Goal: Task Accomplishment & Management: Manage account settings

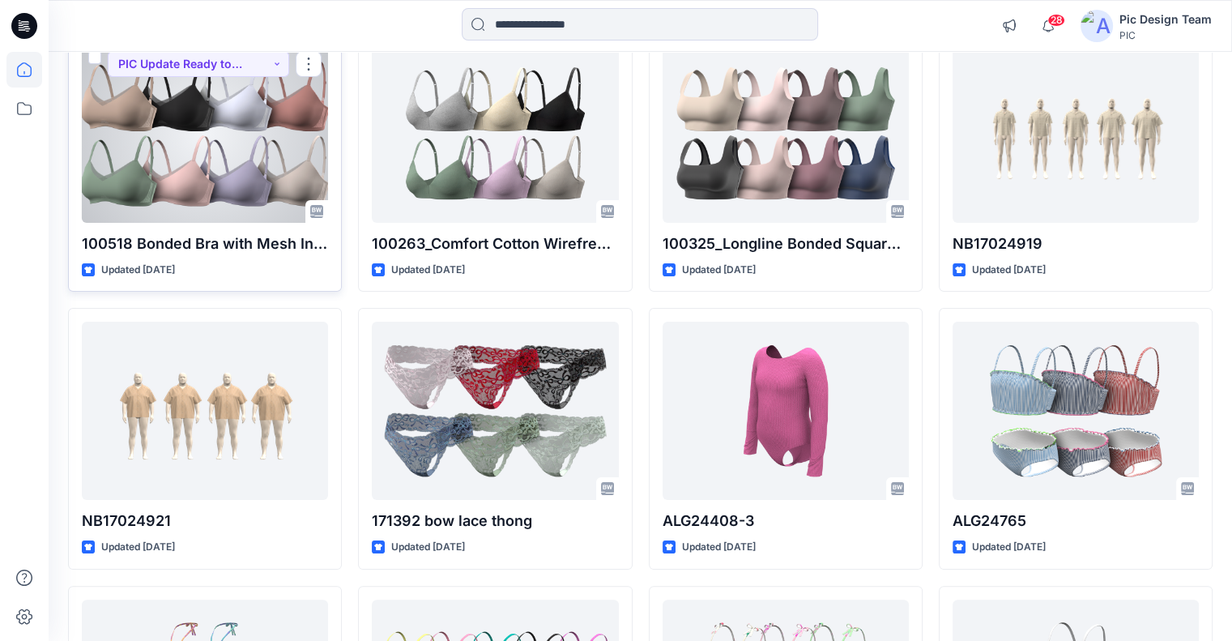
scroll to position [198, 0]
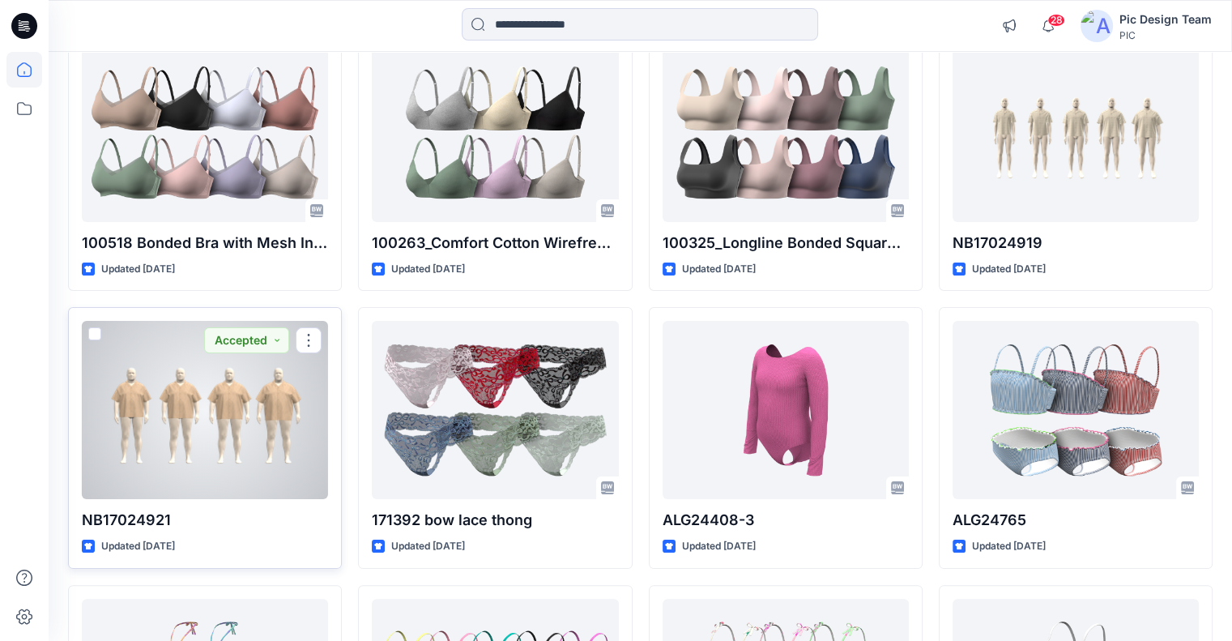
click at [283, 403] on div at bounding box center [205, 410] width 246 height 178
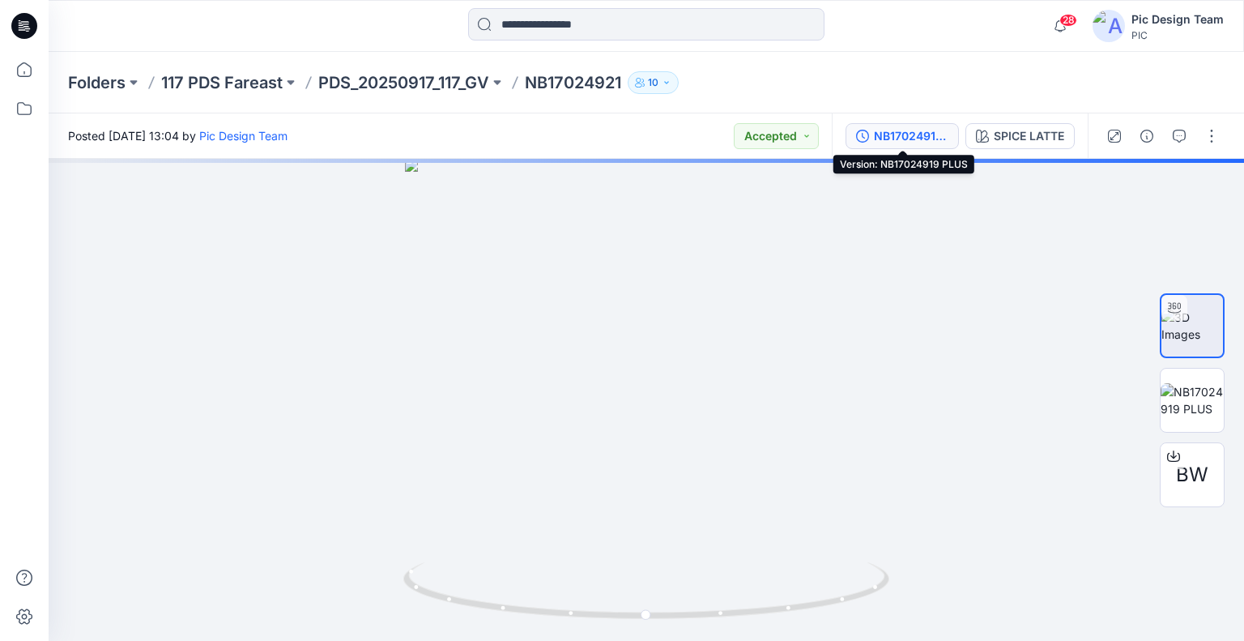
click at [884, 134] on div "NB17024919 PLUS" at bounding box center [911, 136] width 74 height 18
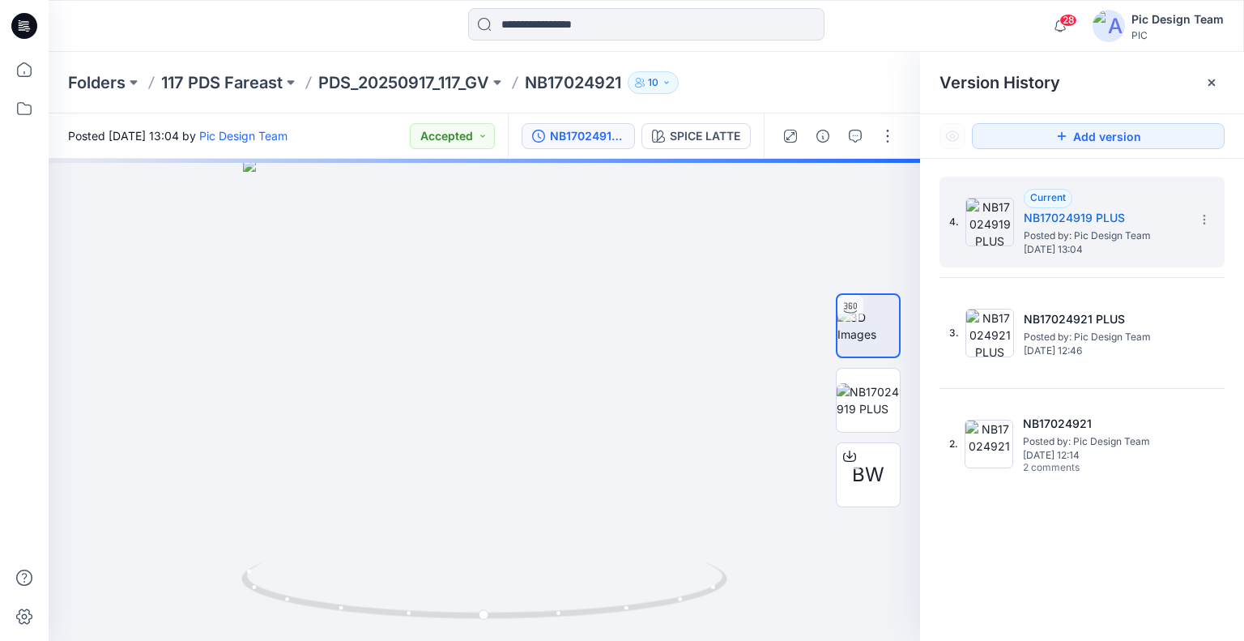
click at [848, 148] on div at bounding box center [839, 135] width 150 height 45
click at [858, 142] on button "button" at bounding box center [855, 136] width 26 height 26
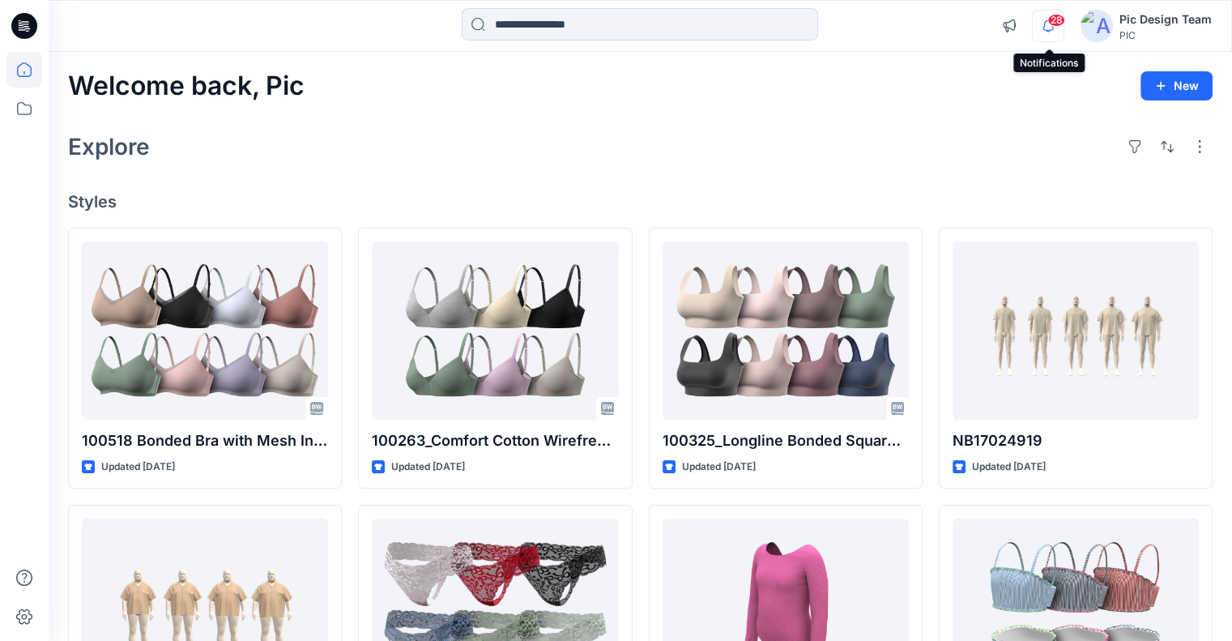
click at [1046, 22] on icon "button" at bounding box center [1047, 25] width 11 height 11
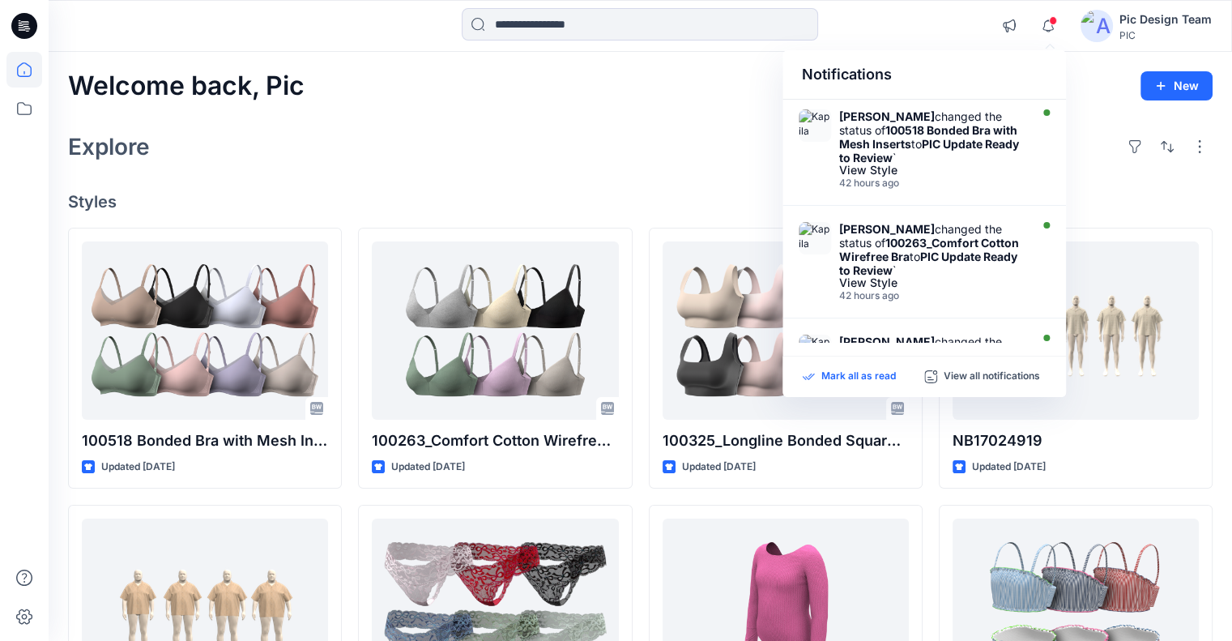
click at [865, 377] on p "Mark all as read" at bounding box center [858, 376] width 74 height 15
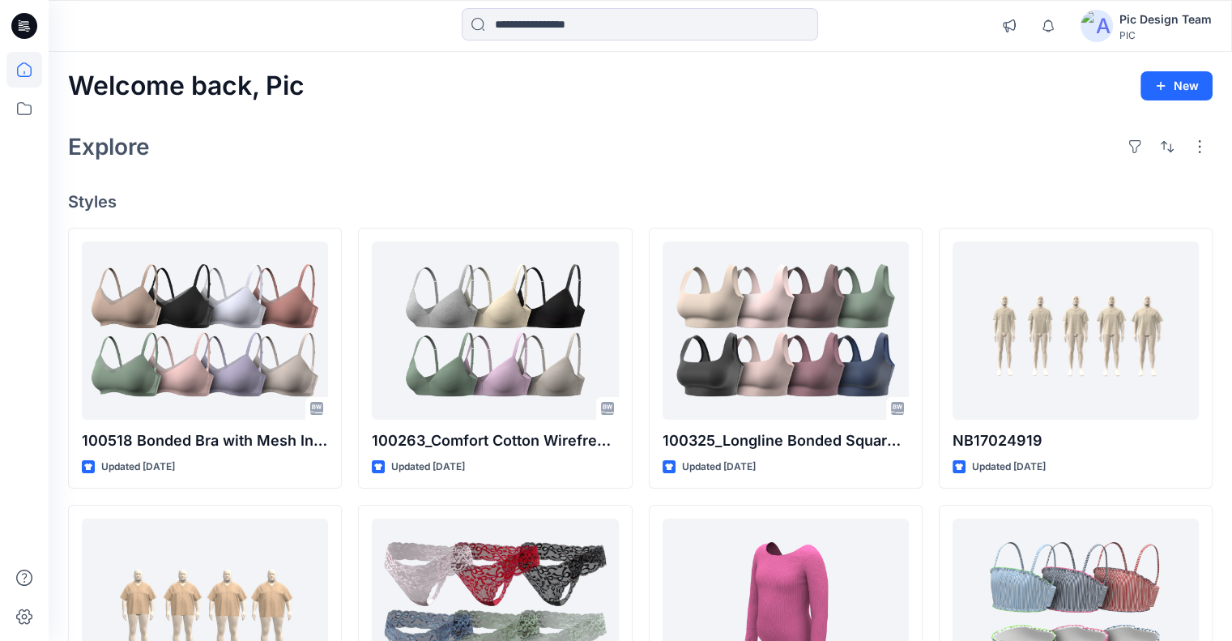
click at [683, 152] on div "Explore" at bounding box center [640, 146] width 1144 height 39
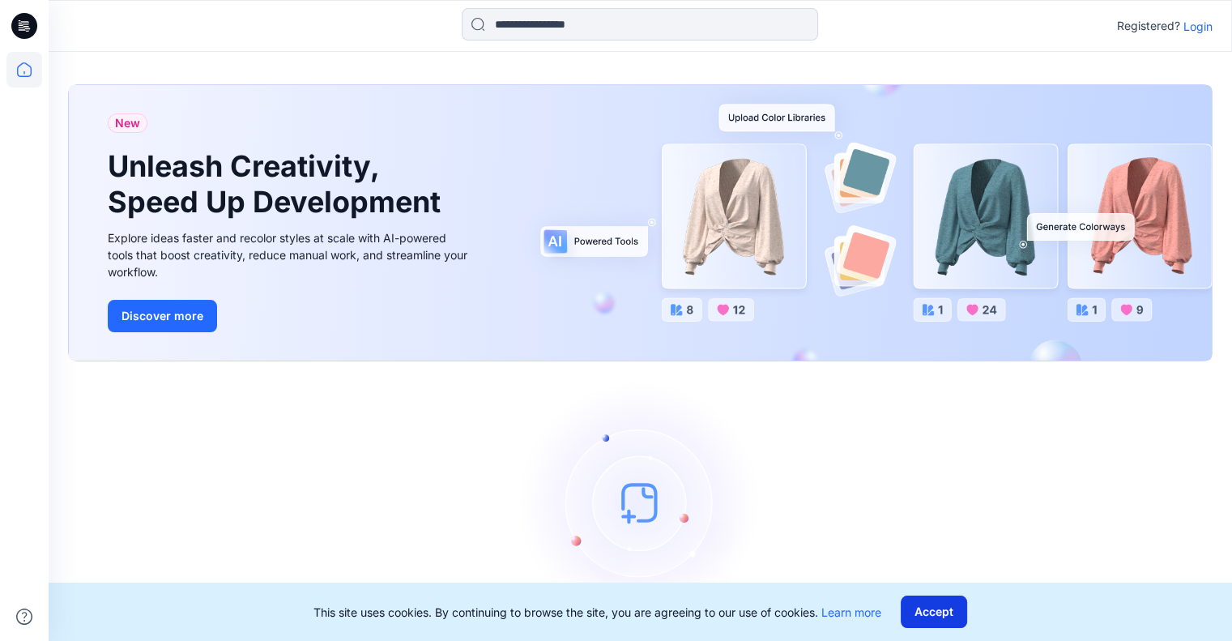
click at [943, 603] on button "Accept" at bounding box center [933, 611] width 66 height 32
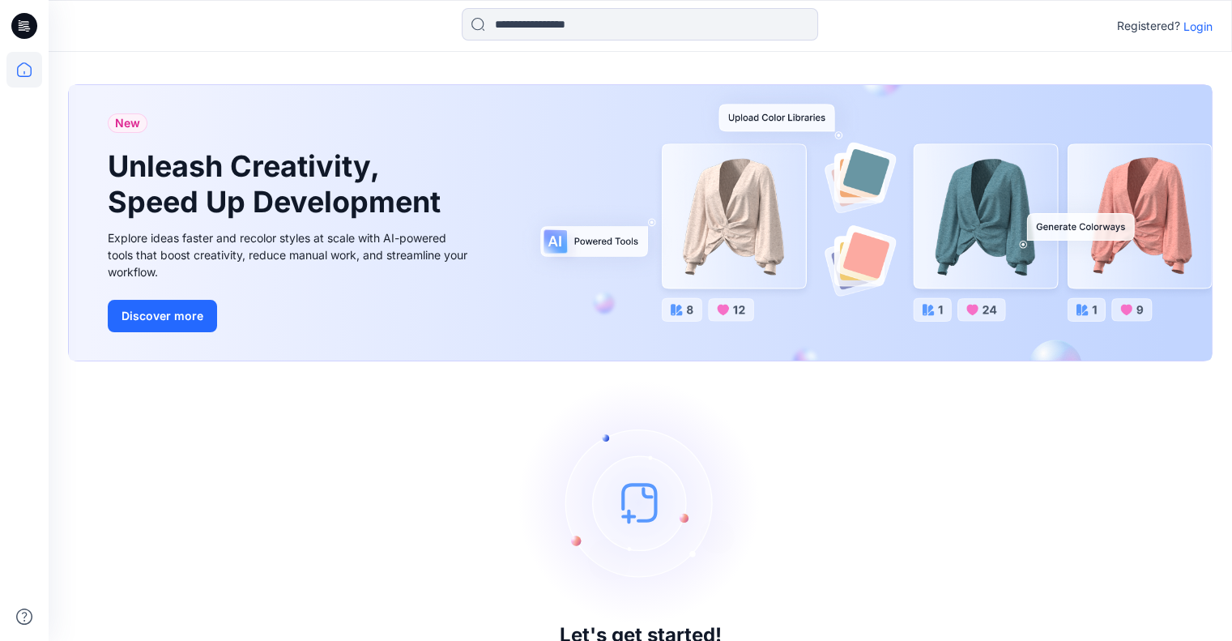
click at [1194, 29] on p "Login" at bounding box center [1197, 26] width 29 height 17
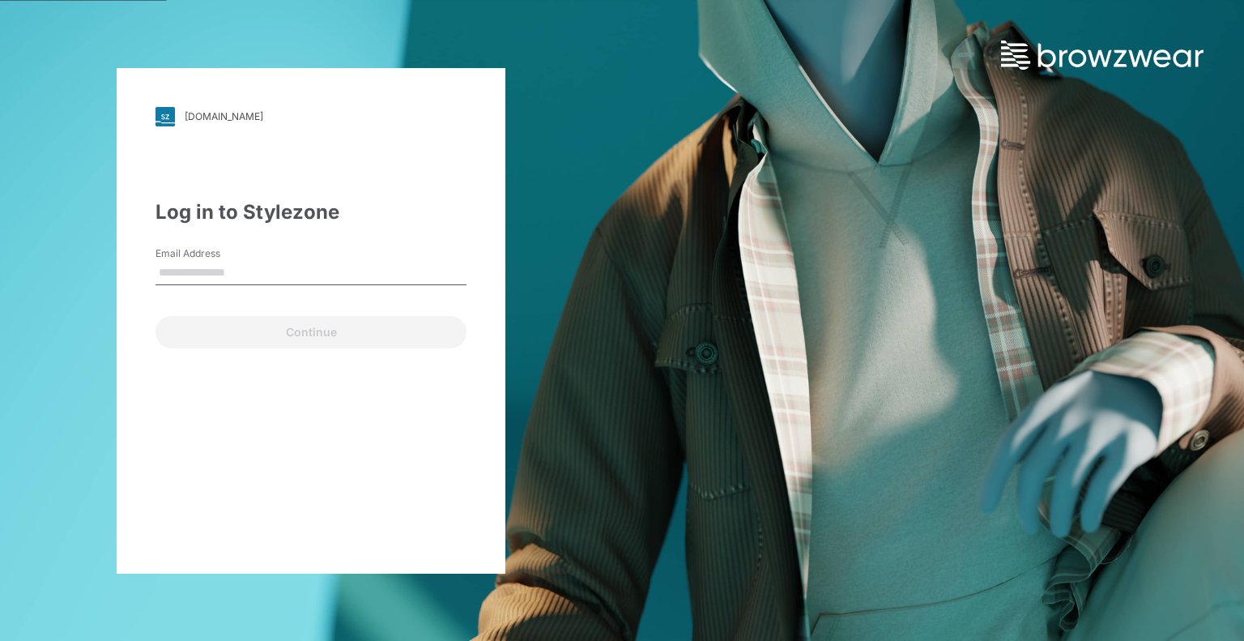
type input "**********"
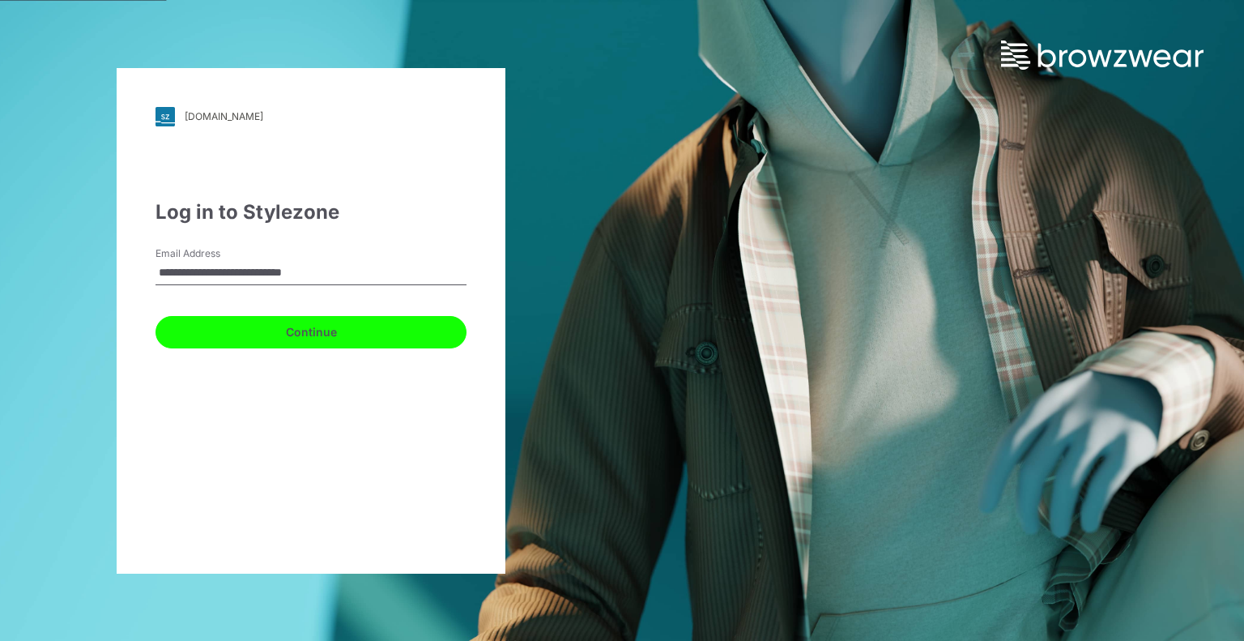
click at [330, 330] on button "Continue" at bounding box center [310, 332] width 311 height 32
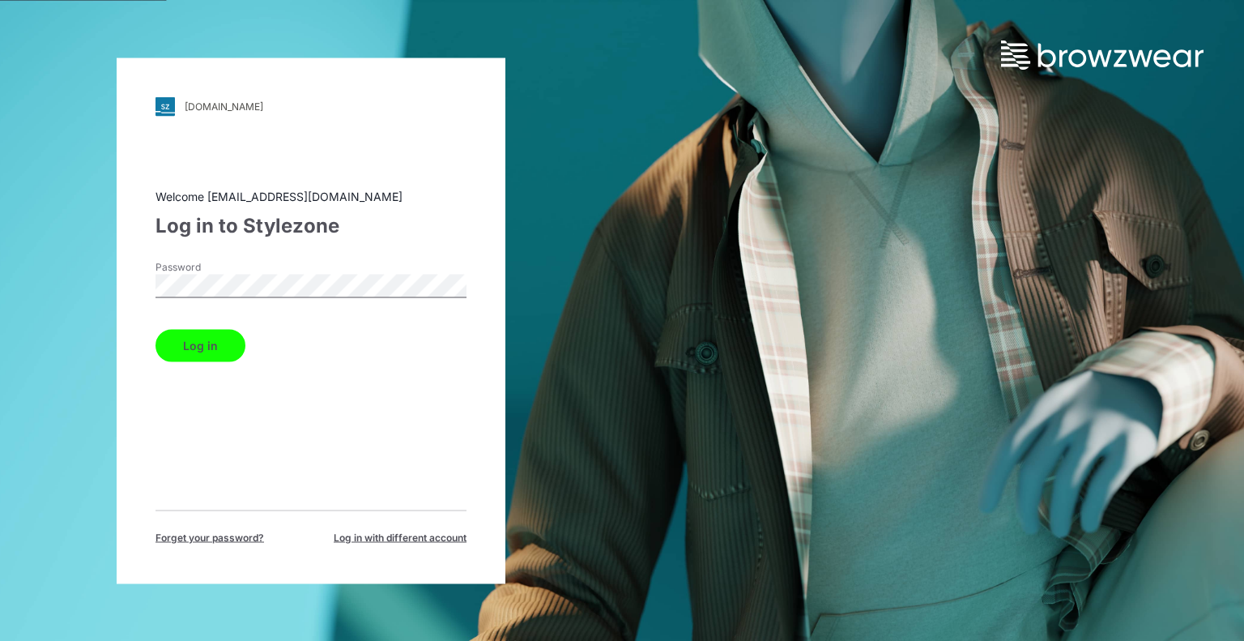
click at [206, 351] on button "Log in" at bounding box center [200, 345] width 90 height 32
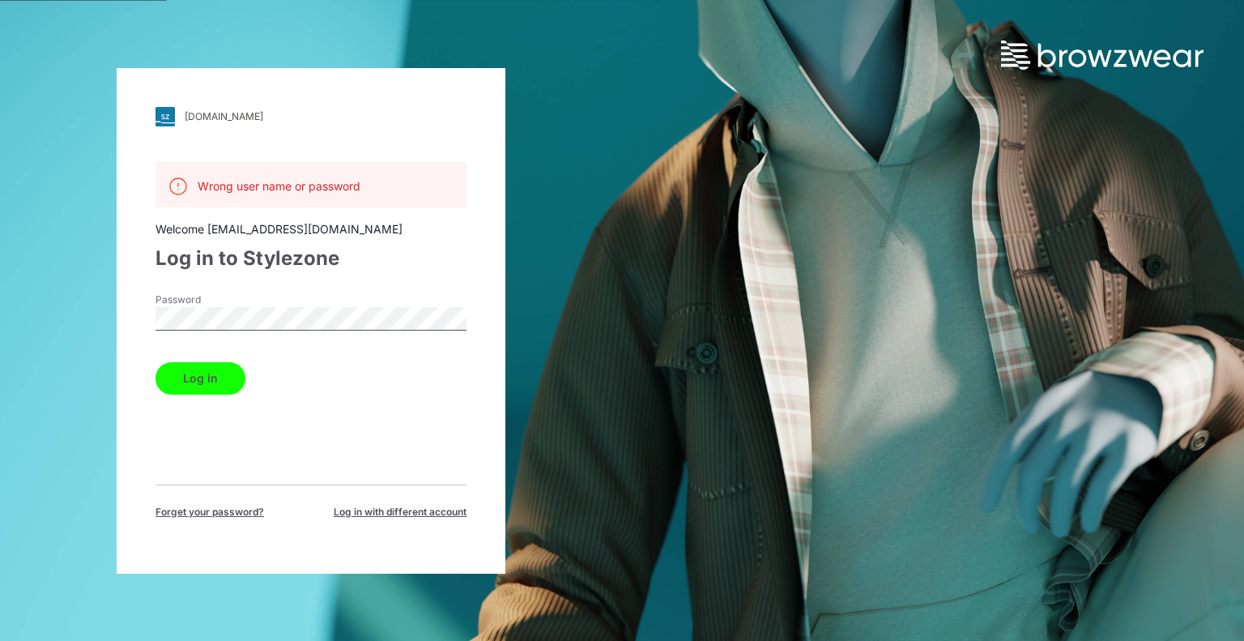
click at [360, 513] on span "Log in with different account" at bounding box center [400, 511] width 133 height 15
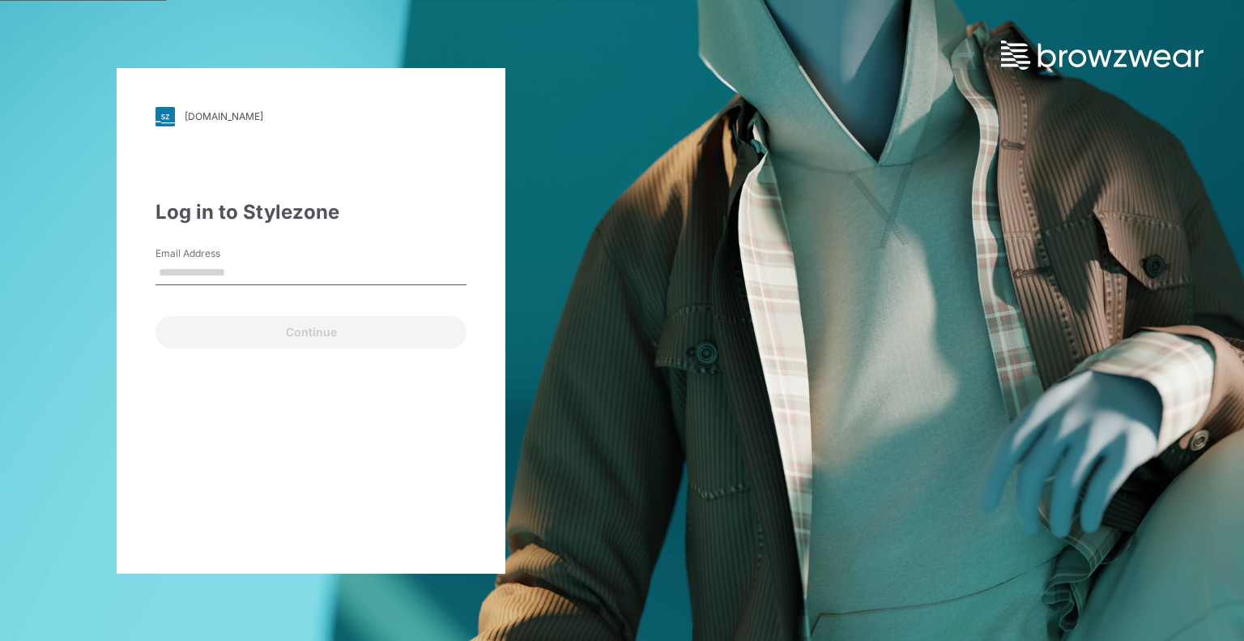
click at [256, 277] on input "Email Address" at bounding box center [310, 273] width 311 height 24
type input "**********"
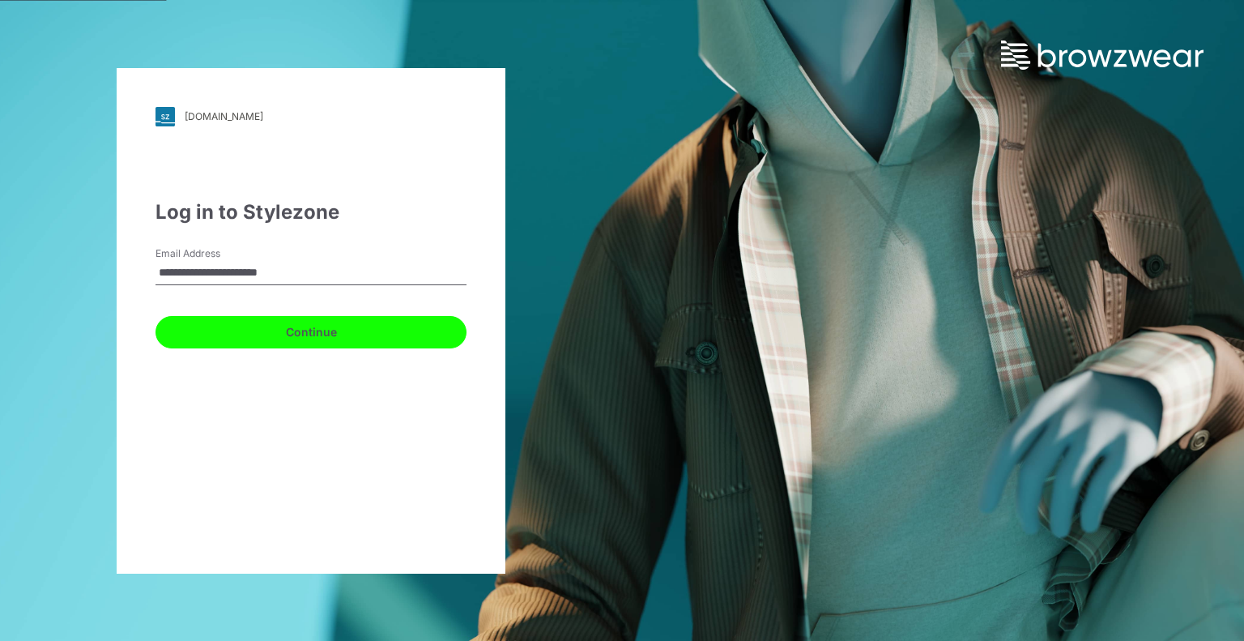
click at [278, 322] on button "Continue" at bounding box center [310, 332] width 311 height 32
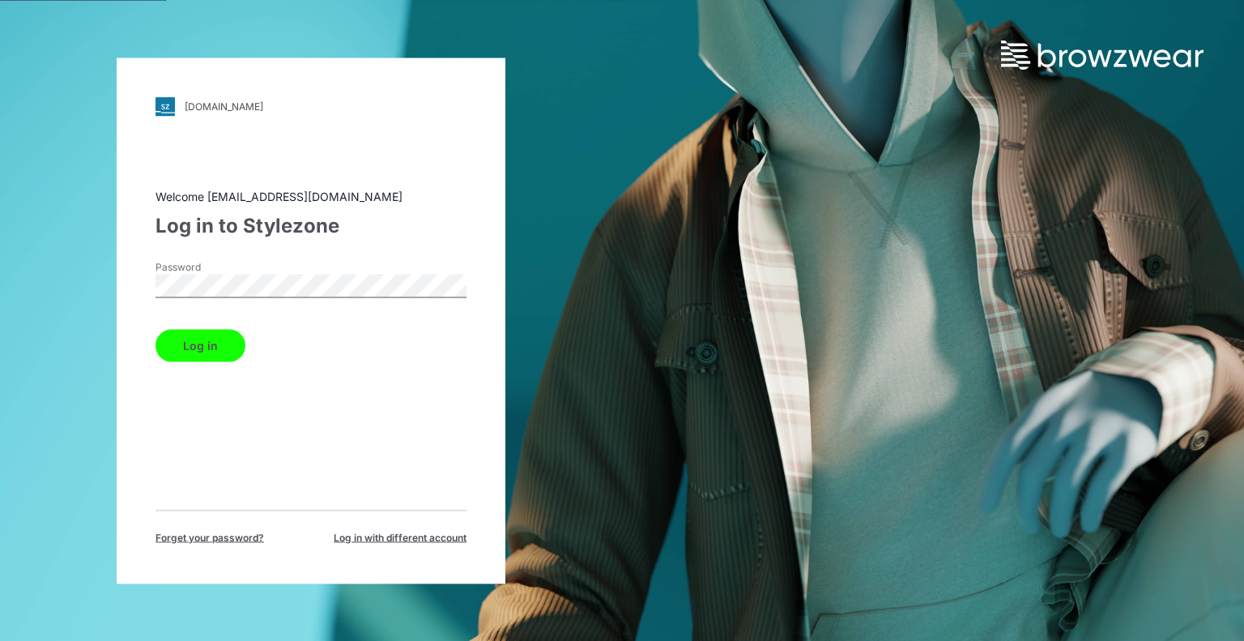
click at [219, 343] on button "Log in" at bounding box center [200, 345] width 90 height 32
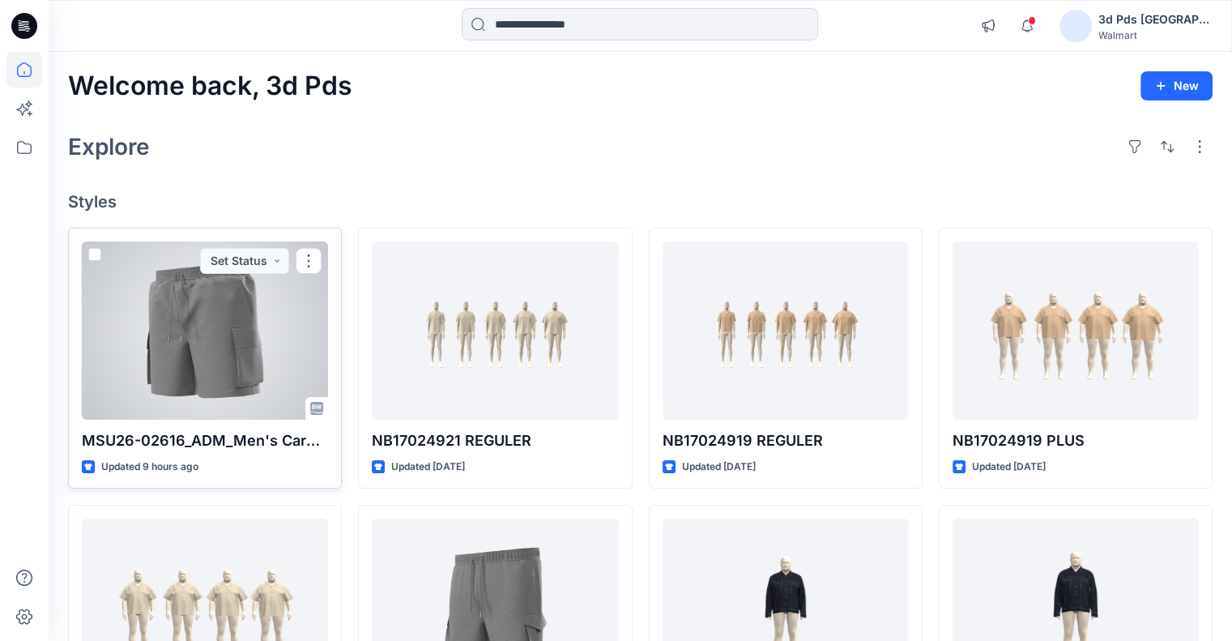
click at [219, 343] on div at bounding box center [205, 330] width 246 height 178
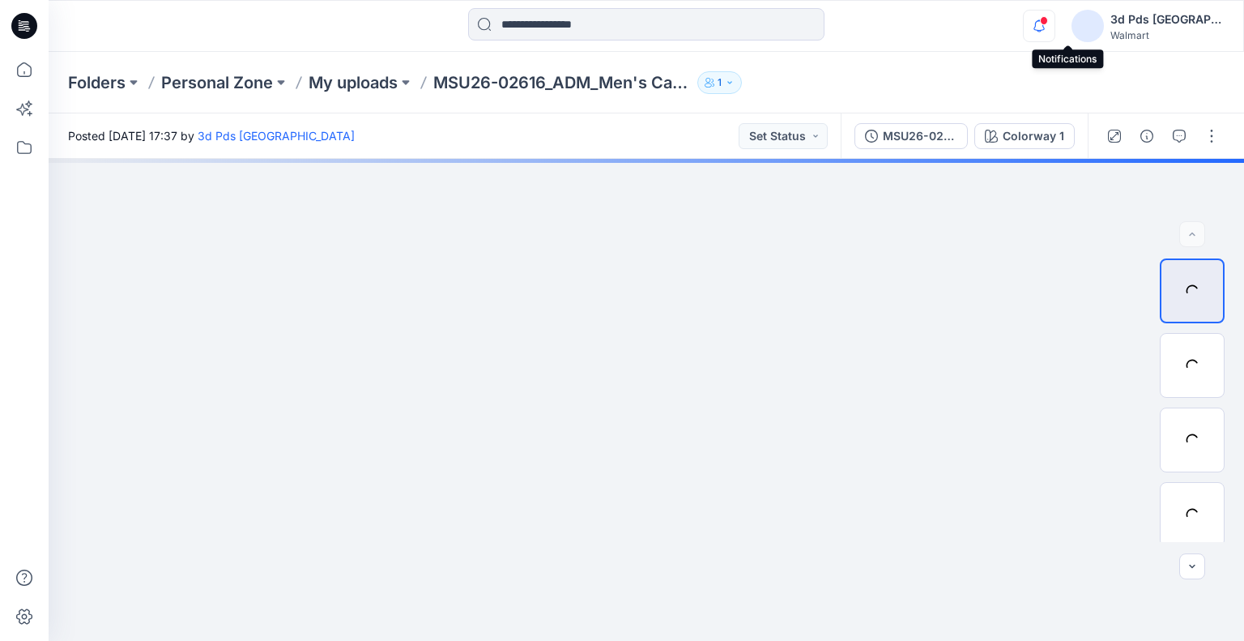
click at [1054, 25] on icon "button" at bounding box center [1039, 26] width 31 height 32
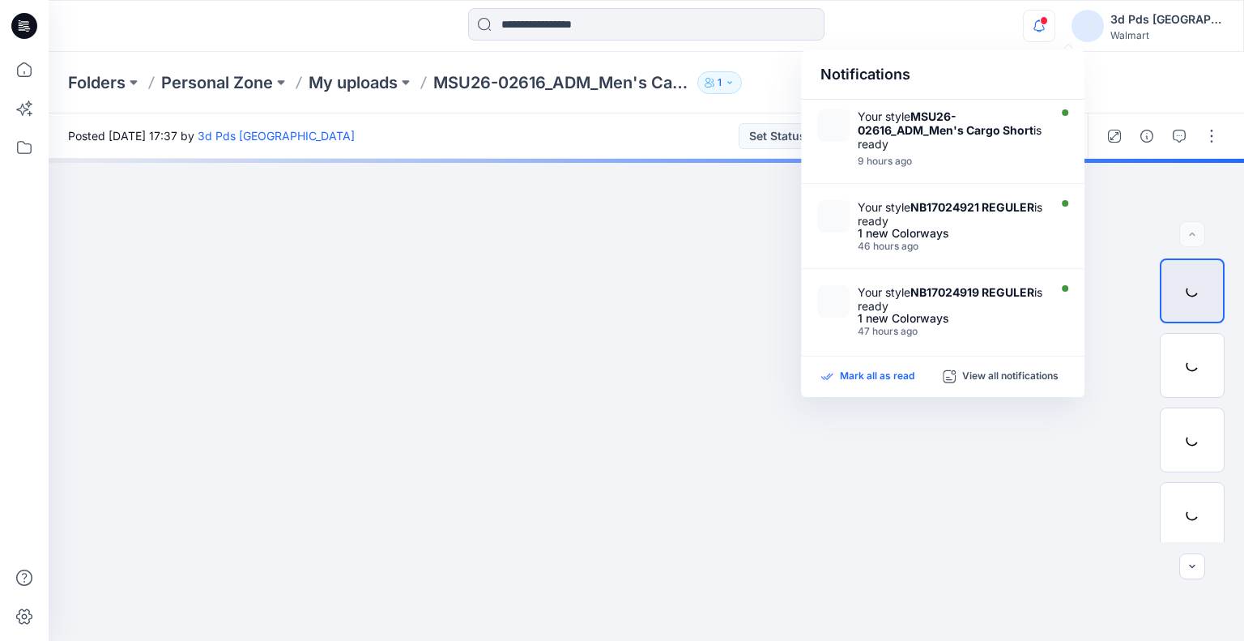
click at [867, 373] on p "Mark all as read" at bounding box center [877, 376] width 74 height 15
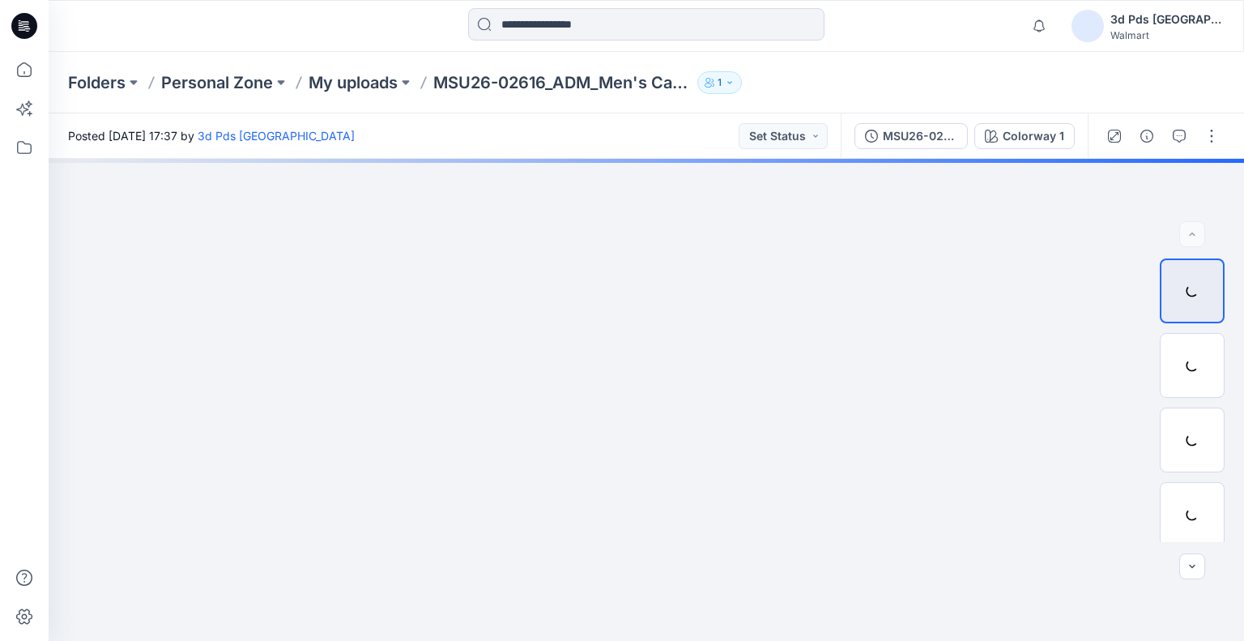
click at [880, 33] on div at bounding box center [646, 26] width 598 height 36
click at [887, 138] on div "MSU26-02616_ADM_Men's Cargo Short" at bounding box center [920, 136] width 74 height 18
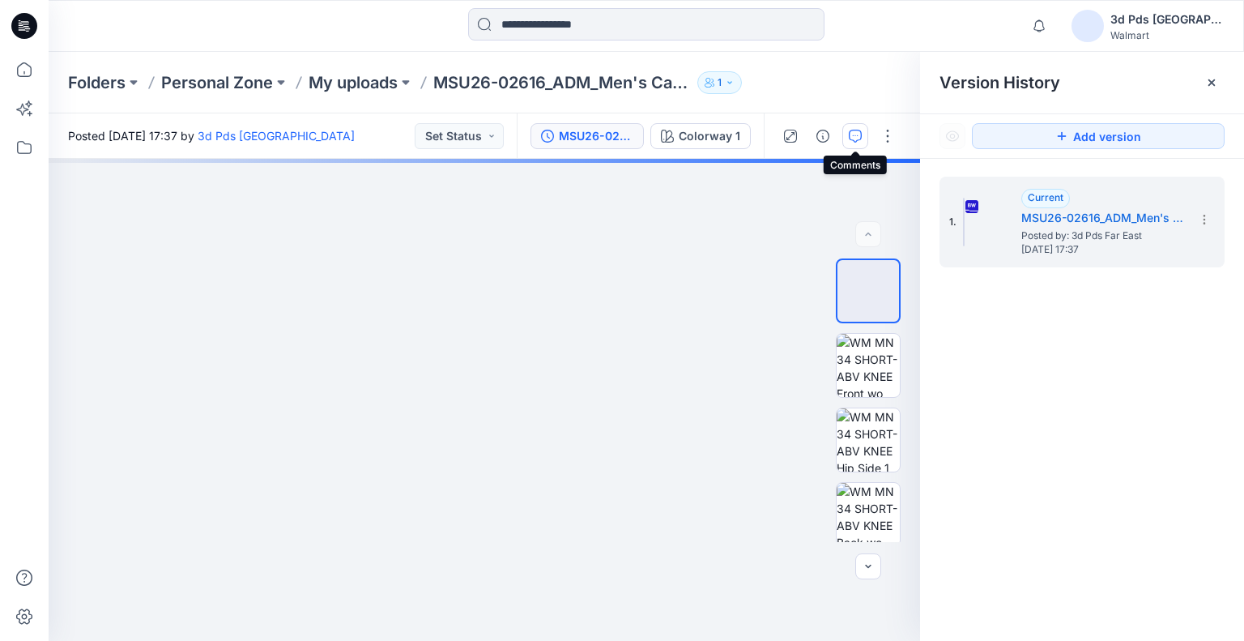
click at [853, 137] on icon "button" at bounding box center [855, 136] width 13 height 13
